Goal: Information Seeking & Learning: Learn about a topic

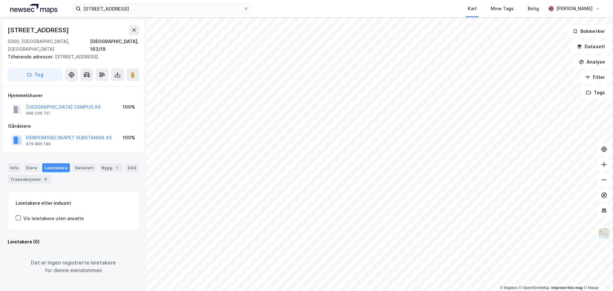
scroll to position [1, 0]
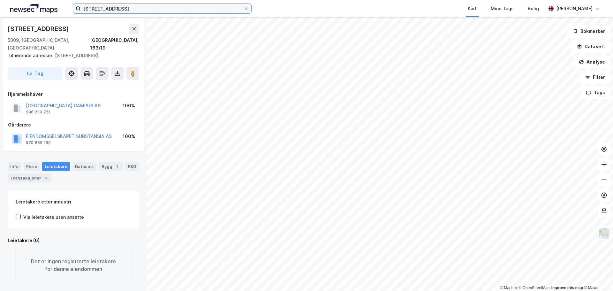
click at [228, 6] on input "[STREET_ADDRESS]" at bounding box center [162, 9] width 163 height 10
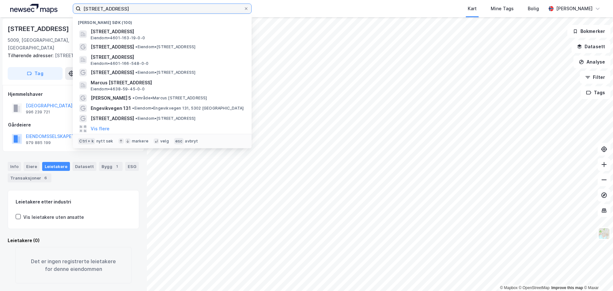
click at [228, 6] on input "[STREET_ADDRESS]" at bounding box center [162, 9] width 163 height 10
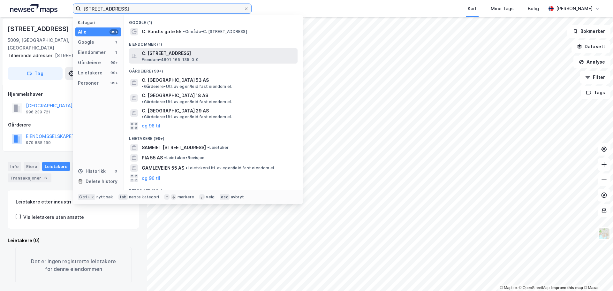
type input "[STREET_ADDRESS]"
click at [232, 55] on span "C. [STREET_ADDRESS]" at bounding box center [218, 53] width 153 height 8
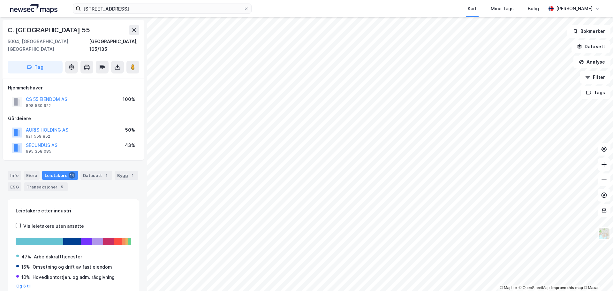
scroll to position [1, 0]
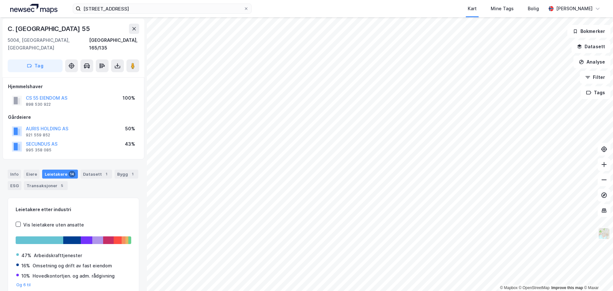
click at [600, 236] on img at bounding box center [604, 233] width 12 height 12
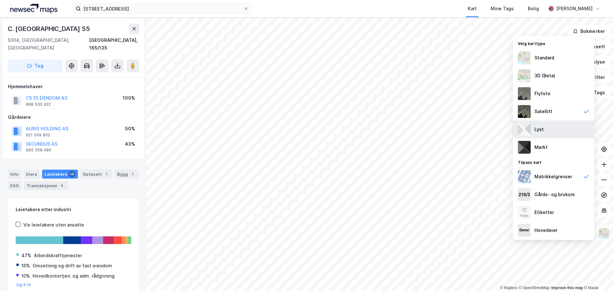
click at [558, 127] on div "Lyst" at bounding box center [554, 129] width 82 height 18
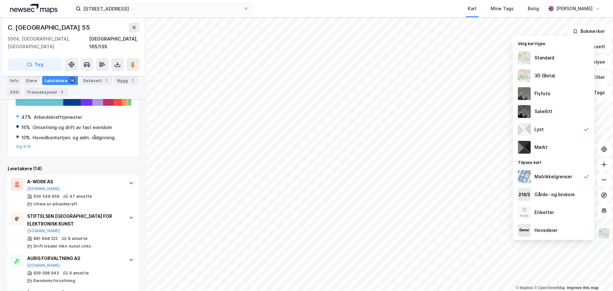
scroll to position [215, 0]
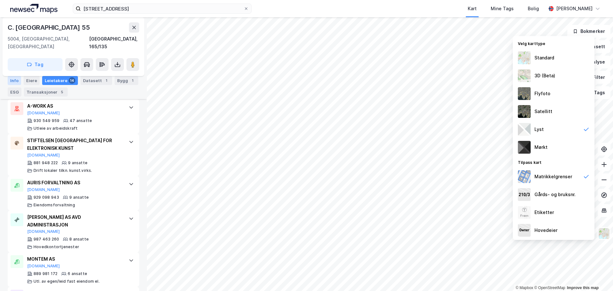
click at [19, 82] on div "Info" at bounding box center [14, 80] width 13 height 9
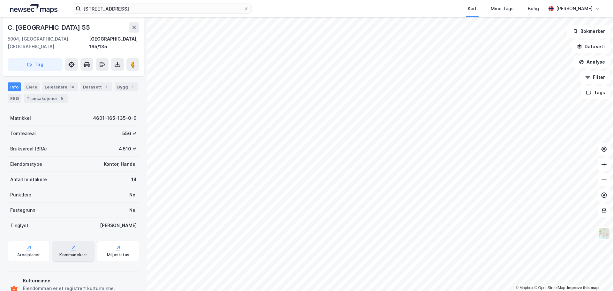
scroll to position [73, 0]
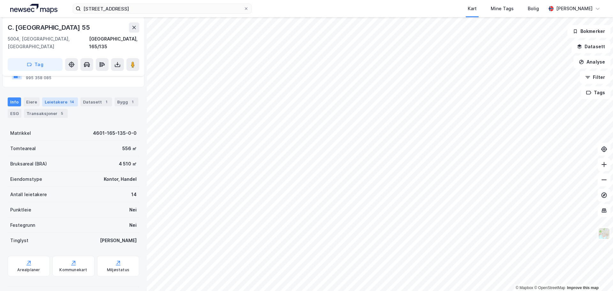
click at [46, 97] on div "Leietakere 14" at bounding box center [60, 101] width 36 height 9
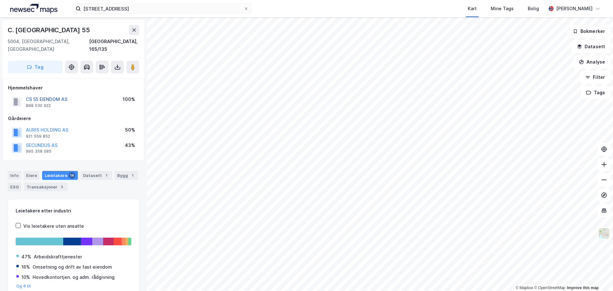
click at [0, 0] on button "CS 55 EIENDOM AS" at bounding box center [0, 0] width 0 height 0
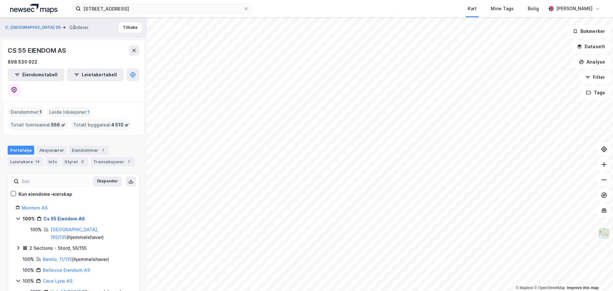
scroll to position [32, 0]
